Goal: Task Accomplishment & Management: Manage account settings

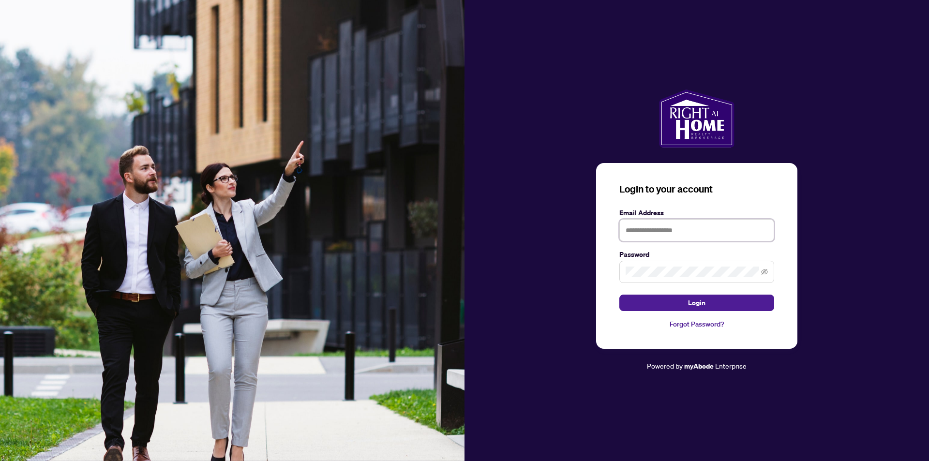
click at [650, 241] on input "text" at bounding box center [696, 230] width 155 height 22
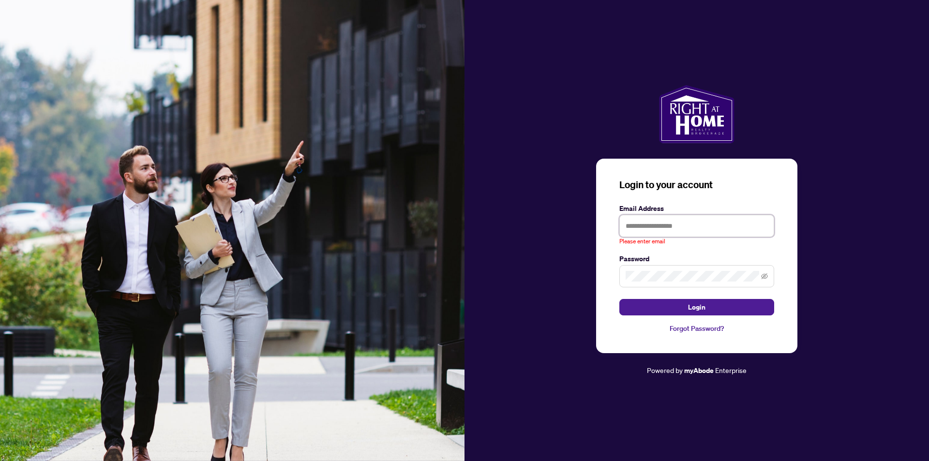
type input "**********"
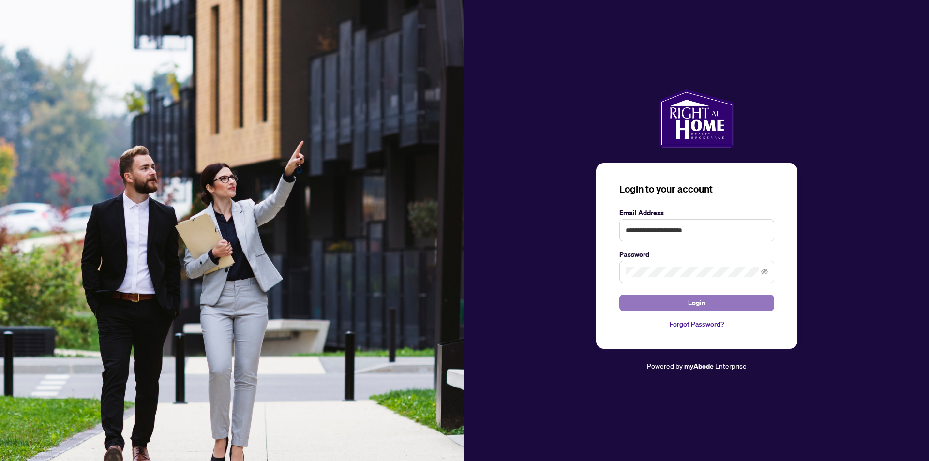
click at [679, 300] on button "Login" at bounding box center [696, 303] width 155 height 16
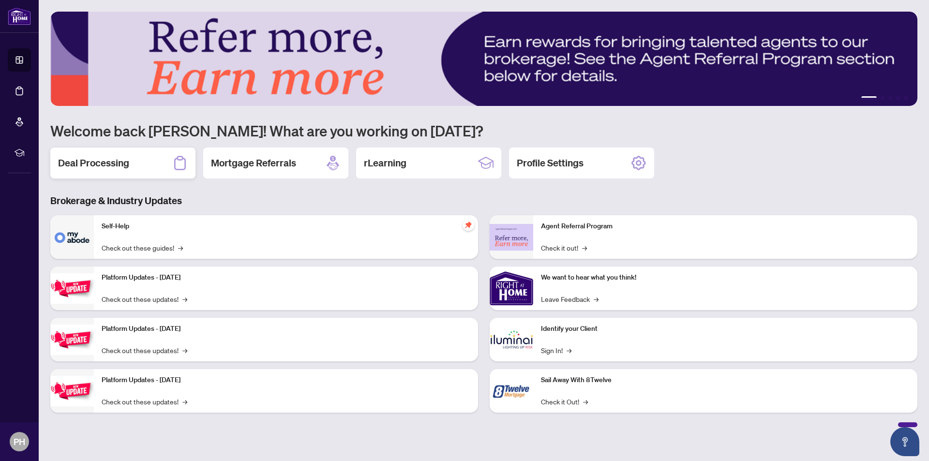
click at [165, 164] on div "Deal Processing" at bounding box center [122, 163] width 145 height 31
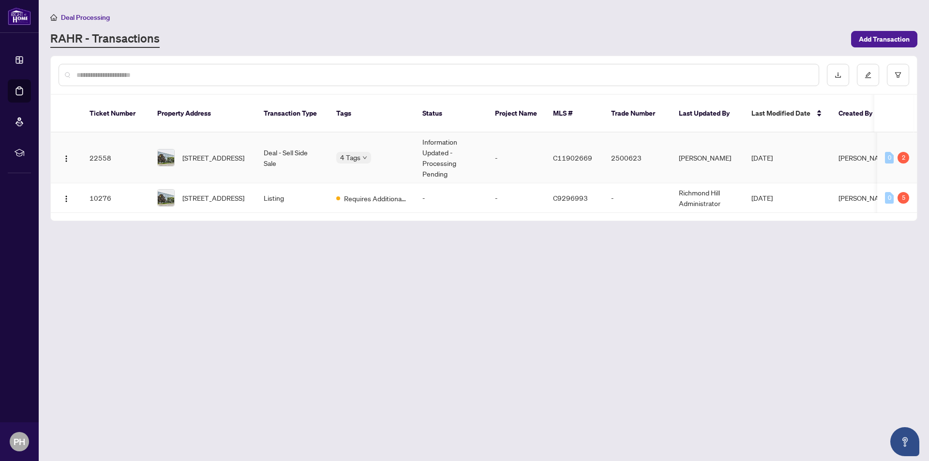
click at [530, 137] on td "-" at bounding box center [516, 158] width 58 height 51
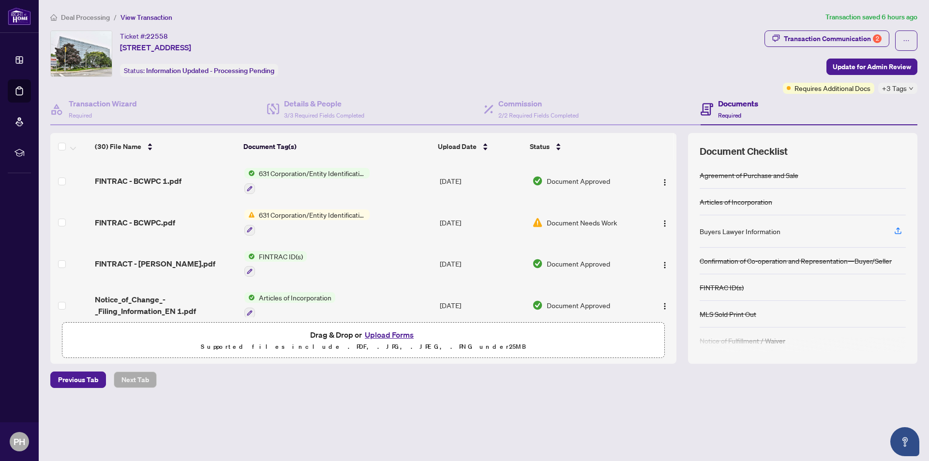
click at [458, 14] on ol "Deal Processing / View Transaction" at bounding box center [435, 17] width 771 height 11
click at [378, 336] on button "Upload Forms" at bounding box center [389, 335] width 55 height 13
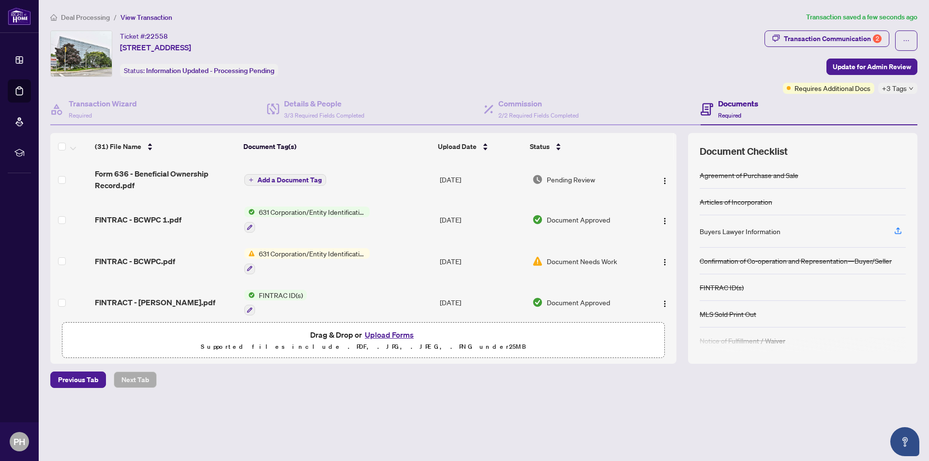
click at [276, 178] on span "Add a Document Tag" at bounding box center [289, 180] width 64 height 7
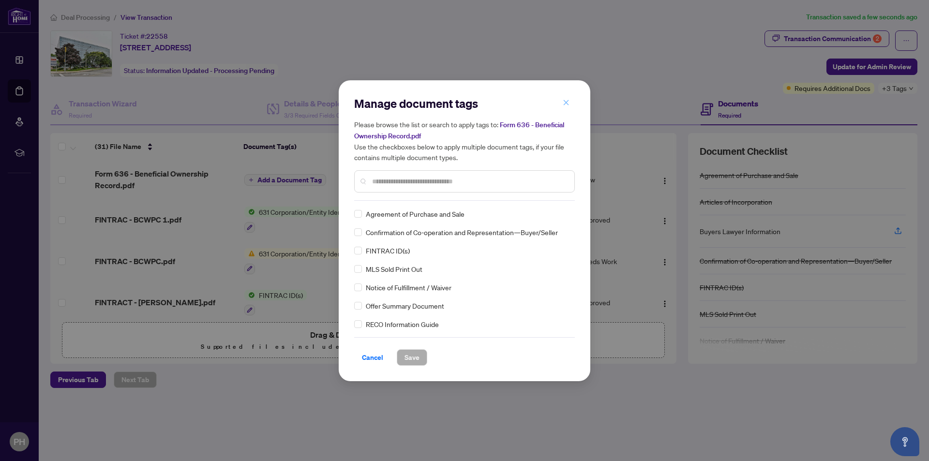
click at [564, 99] on span "button" at bounding box center [566, 102] width 7 height 15
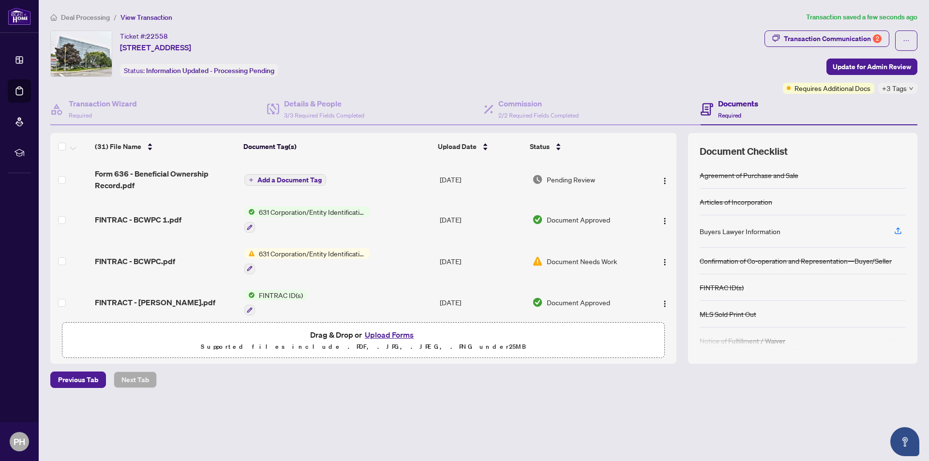
click at [298, 177] on span "Add a Document Tag" at bounding box center [289, 180] width 64 height 7
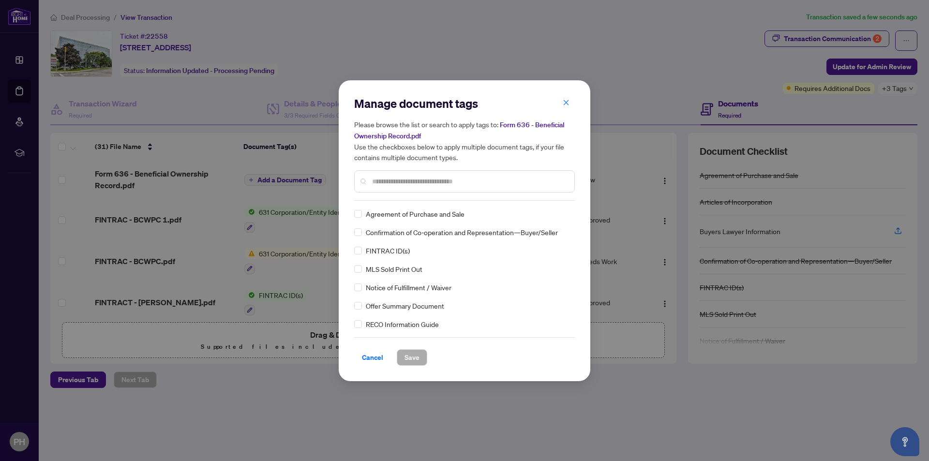
click at [487, 179] on input "text" at bounding box center [469, 181] width 195 height 11
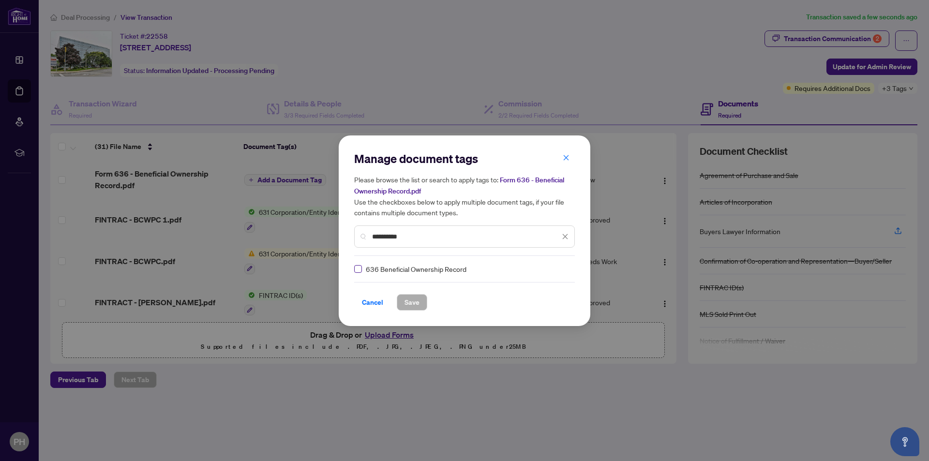
type input "**********"
click at [405, 302] on span "Save" at bounding box center [412, 302] width 15 height 15
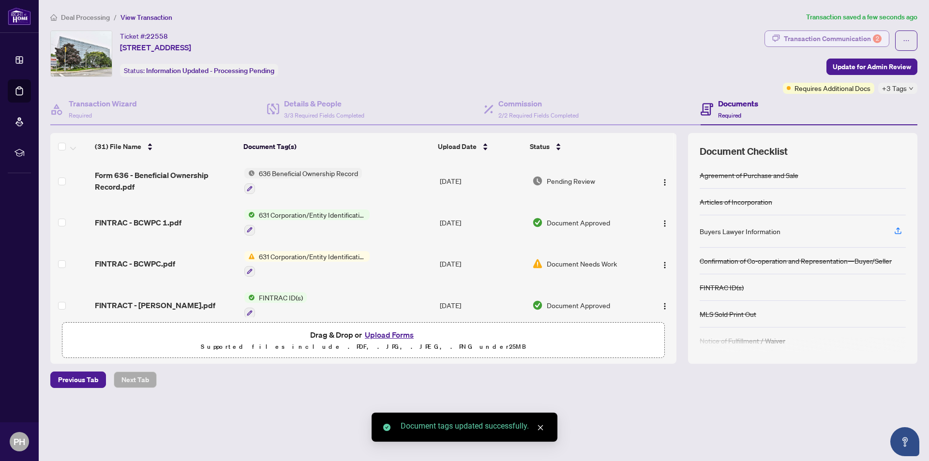
click at [849, 42] on div "Transaction Communication 2" at bounding box center [833, 38] width 98 height 15
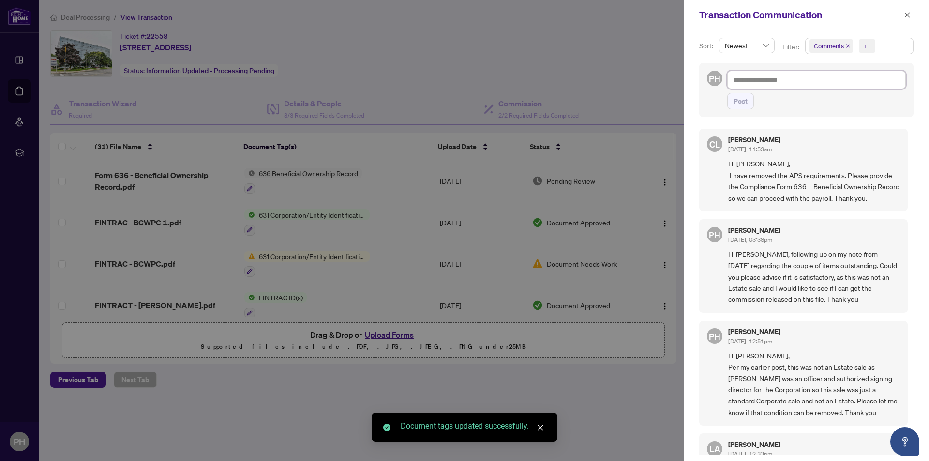
click at [782, 80] on textarea at bounding box center [816, 80] width 179 height 18
